Goal: Information Seeking & Learning: Learn about a topic

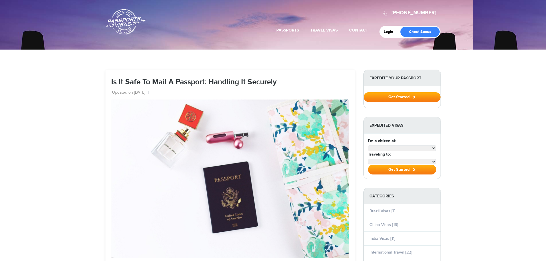
select select "**********"
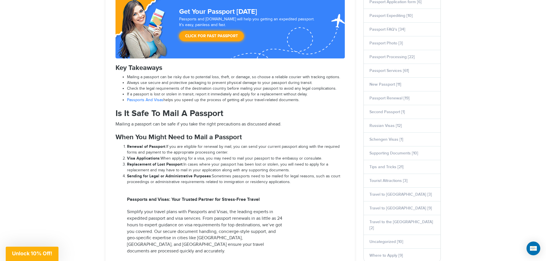
scroll to position [287, 0]
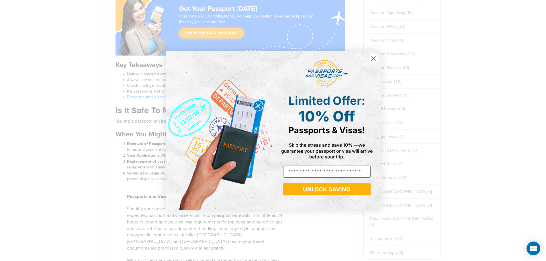
drag, startPoint x: 207, startPoint y: 73, endPoint x: 238, endPoint y: 72, distance: 30.7
click at [238, 72] on img "POPUP Form" at bounding box center [220, 130] width 108 height 159
click at [374, 58] on icon "Close dialog" at bounding box center [373, 58] width 4 height 4
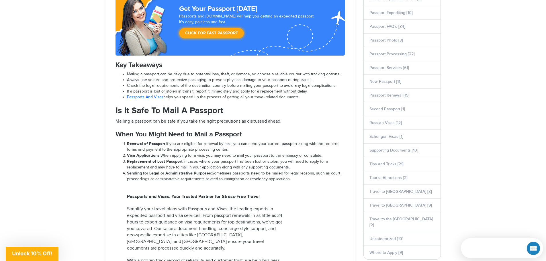
scroll to position [0, 0]
drag, startPoint x: 236, startPoint y: 74, endPoint x: 244, endPoint y: 73, distance: 8.6
click at [244, 73] on span "Mailing a passport can be risky due to potential loss, theft, or damage, so cho…" at bounding box center [233, 74] width 213 height 5
click at [220, 74] on span "Mailing a passport can be risky due to potential loss, theft, or damage, so cho…" at bounding box center [233, 74] width 213 height 5
drag, startPoint x: 208, startPoint y: 74, endPoint x: 248, endPoint y: 73, distance: 40.4
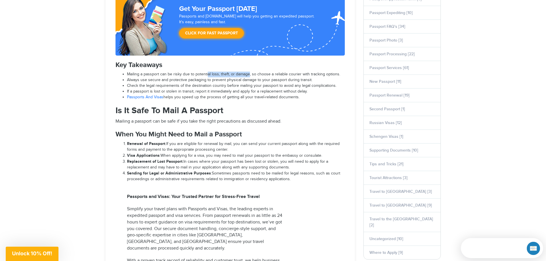
click at [248, 73] on span "Mailing a passport can be risky due to potential loss, theft, or damage, so cho…" at bounding box center [233, 74] width 213 height 5
click at [189, 74] on span "Mailing a passport can be risky due to potential loss, theft, or damage, so cho…" at bounding box center [233, 74] width 213 height 5
drag, startPoint x: 194, startPoint y: 73, endPoint x: 243, endPoint y: 72, distance: 49.0
click at [243, 72] on span "Mailing a passport can be risky due to potential loss, theft, or damage, so cho…" at bounding box center [233, 74] width 213 height 5
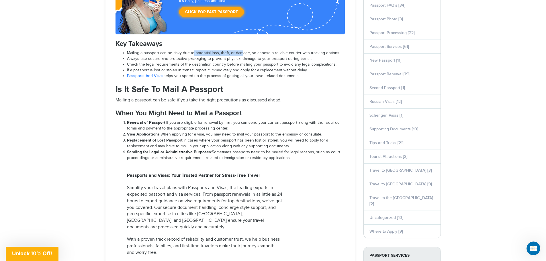
scroll to position [344, 0]
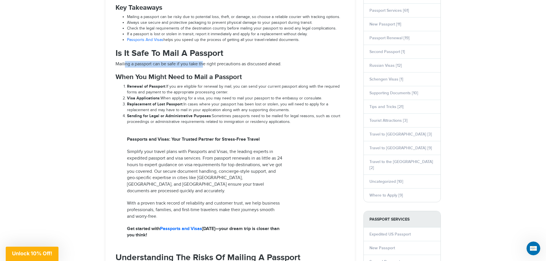
drag, startPoint x: 125, startPoint y: 65, endPoint x: 208, endPoint y: 63, distance: 82.6
click at [204, 63] on span "Mailing a passport can be safe if you take the right precautions as discussed a…" at bounding box center [199, 63] width 166 height 5
click at [241, 63] on span "Mailing a passport can be safe if you take the right precautions as discussed a…" at bounding box center [199, 63] width 166 height 5
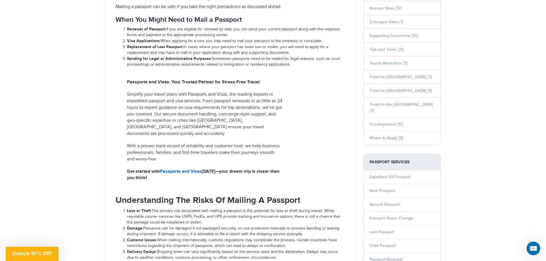
scroll to position [373, 0]
